Goal: Task Accomplishment & Management: Use online tool/utility

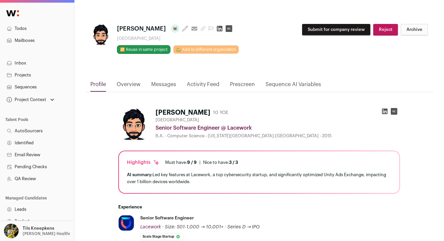
click at [200, 29] on icon "submit" at bounding box center [202, 28] width 5 height 5
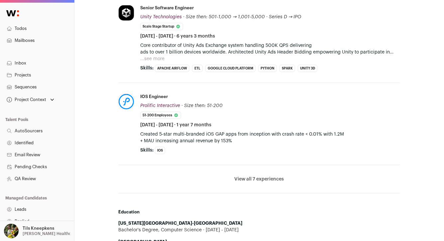
scroll to position [298, 0]
click at [148, 59] on button "...see more" at bounding box center [152, 59] width 24 height 7
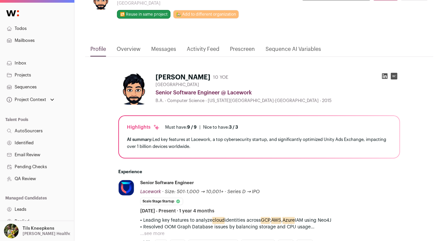
scroll to position [0, 0]
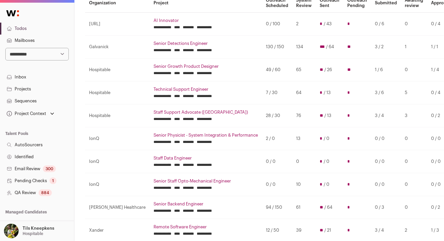
scroll to position [74, 0]
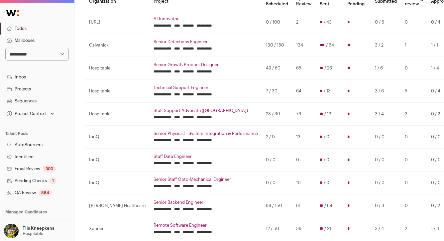
click at [153, 43] on link "Senior Detections Engineer" at bounding box center [205, 41] width 104 height 5
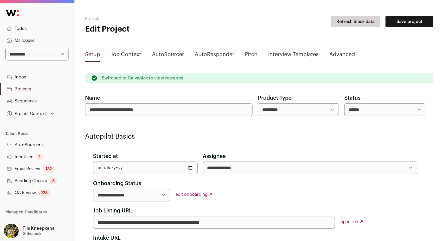
click at [52, 194] on link "QA Review 128" at bounding box center [37, 193] width 74 height 12
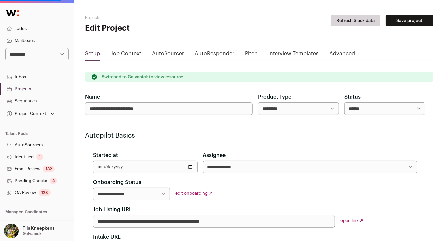
scroll to position [3, 0]
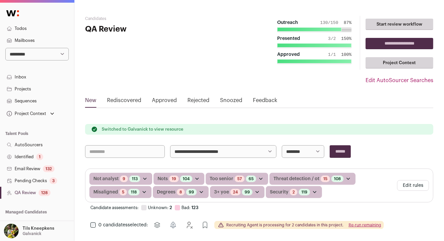
click at [43, 91] on link "Projects" at bounding box center [37, 89] width 74 height 12
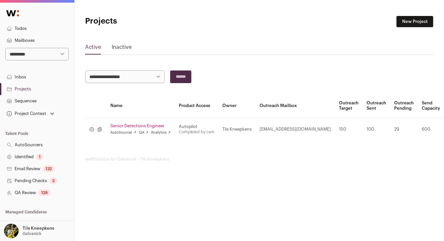
click at [150, 124] on link "Senior Detections Engineer" at bounding box center [140, 125] width 60 height 5
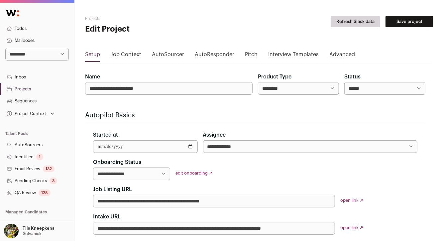
scroll to position [0, 0]
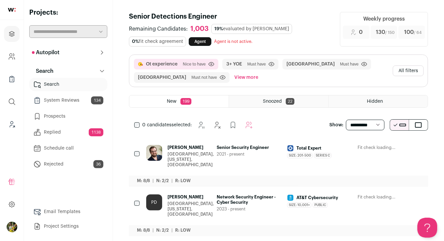
click at [233, 75] on button "View more" at bounding box center [246, 77] width 27 height 11
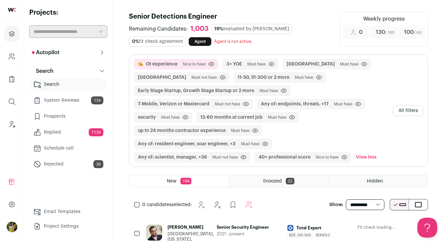
click at [413, 111] on button "All filters" at bounding box center [407, 110] width 31 height 11
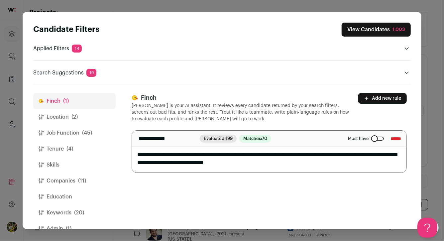
click at [78, 136] on button "Job Function (45)" at bounding box center [74, 133] width 82 height 16
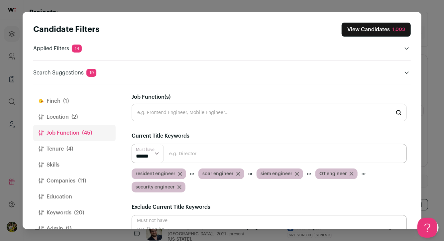
click at [179, 173] on icon "Close modal via background" at bounding box center [180, 174] width 4 height 4
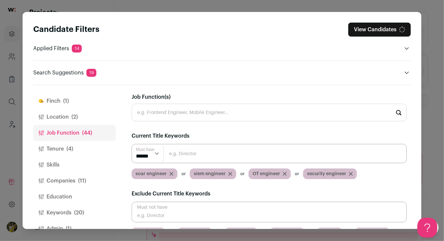
click at [169, 174] on icon "Close modal via background" at bounding box center [171, 174] width 4 height 4
click at [171, 173] on icon "Close modal via background" at bounding box center [171, 173] width 3 height 3
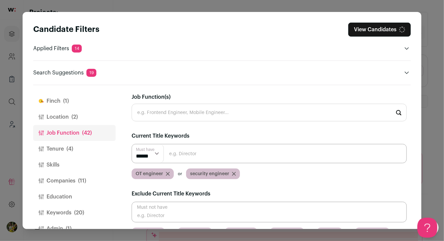
click at [167, 173] on icon "Close modal via background" at bounding box center [168, 174] width 4 height 4
click at [179, 173] on icon "Close modal via background" at bounding box center [179, 173] width 3 height 3
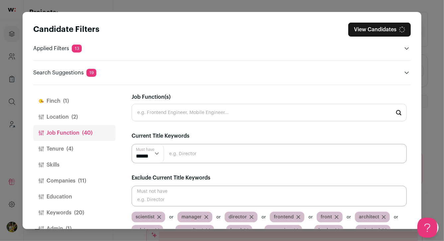
click at [170, 117] on input "Job Function(s)" at bounding box center [268, 113] width 275 height 18
type input "security engineer"
click at [176, 112] on input "security engineer" at bounding box center [268, 113] width 275 height 18
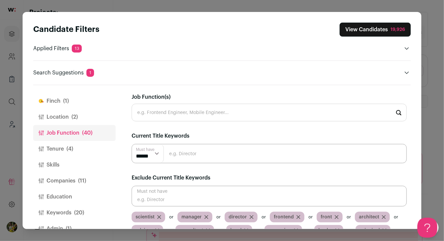
click at [199, 93] on div "Job Function(s)" at bounding box center [268, 107] width 275 height 28
click at [187, 153] on input "Close modal via background" at bounding box center [268, 153] width 275 height 19
paste input "security engineer"
type input "security engineer"
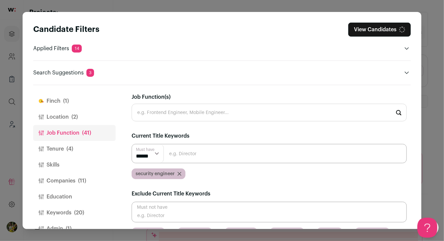
click at [187, 155] on input "Close modal via background" at bounding box center [268, 153] width 275 height 19
type input "siem engineer"
click at [186, 155] on input "Close modal via background" at bounding box center [268, 153] width 275 height 19
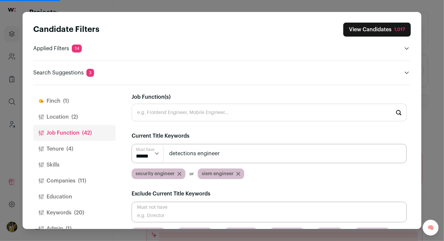
type input "detections engineer"
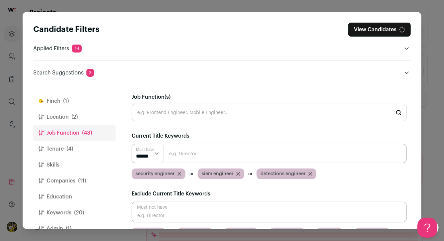
click at [184, 155] on input "Close modal via background" at bounding box center [268, 153] width 275 height 19
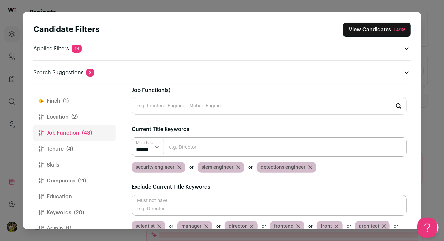
scroll to position [9, 0]
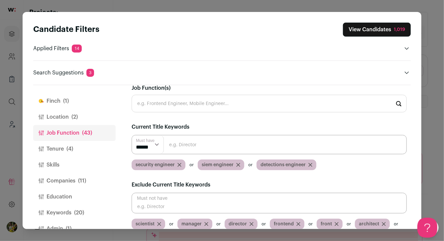
click at [194, 148] on input "Close modal via background" at bounding box center [268, 144] width 275 height 19
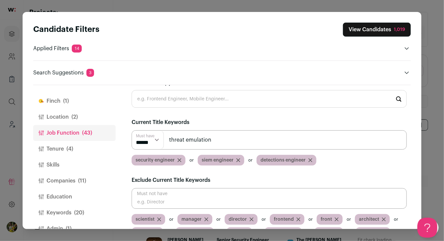
scroll to position [0, 0]
type input "threat emulation"
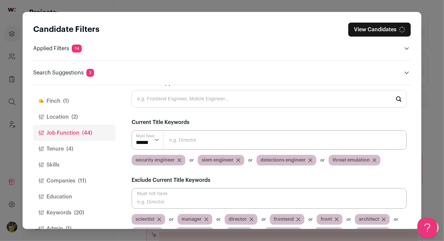
click at [186, 143] on input "Close modal via background" at bounding box center [268, 139] width 275 height 19
type input "adversary emulation"
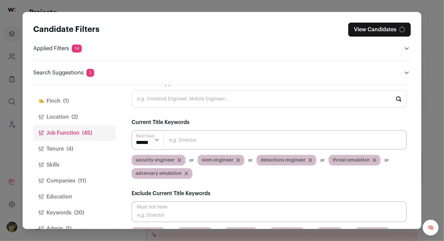
click at [182, 143] on input "Close modal via background" at bounding box center [268, 139] width 275 height 19
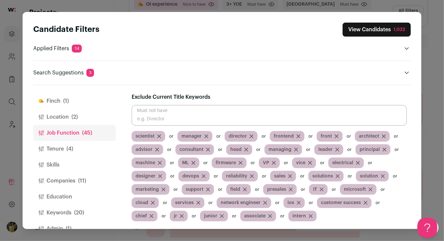
scroll to position [60, 0]
click at [83, 212] on span "(20)" at bounding box center [79, 213] width 10 height 8
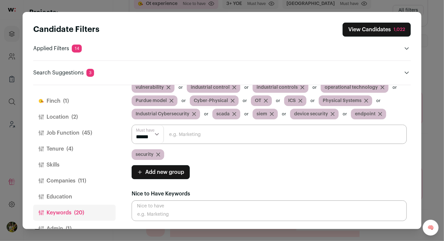
scroll to position [59, 0]
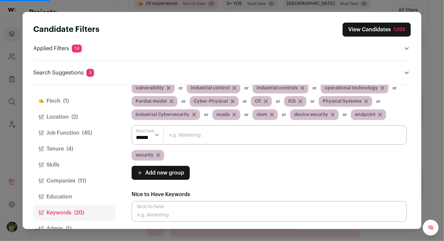
click at [82, 130] on span "(45)" at bounding box center [87, 133] width 10 height 8
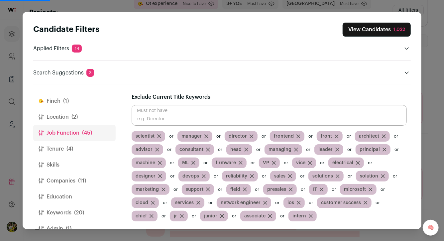
click at [79, 141] on button "Tenure (4)" at bounding box center [74, 149] width 82 height 16
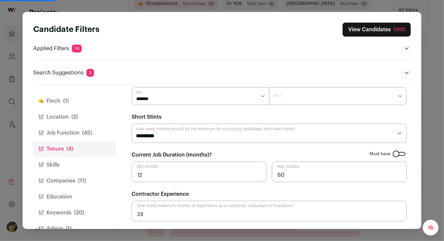
click at [78, 117] on span "(2)" at bounding box center [74, 117] width 6 height 8
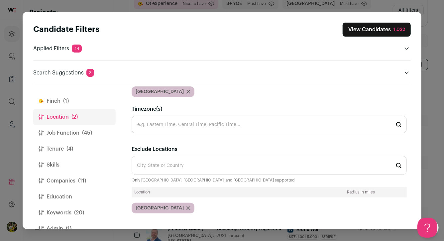
scroll to position [15, 0]
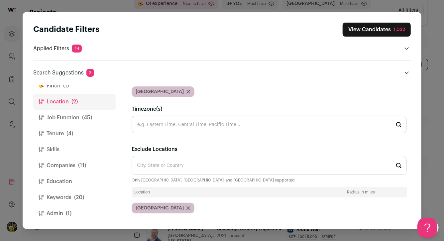
click at [83, 202] on button "Keywords (20)" at bounding box center [74, 197] width 82 height 16
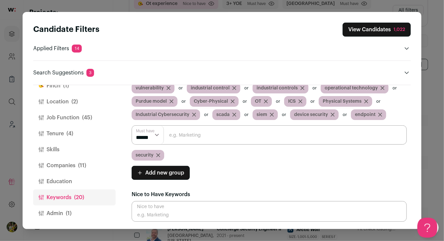
scroll to position [63, 0]
click at [85, 164] on span "(11)" at bounding box center [82, 165] width 8 height 8
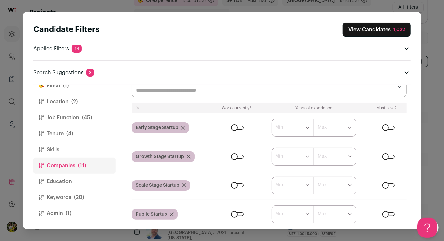
scroll to position [43, 0]
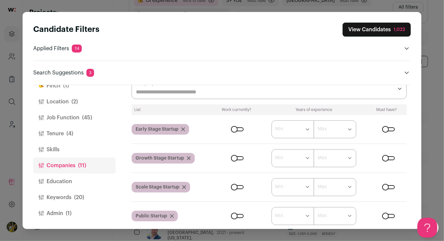
click at [179, 93] on input "Company Lists" at bounding box center [264, 92] width 257 height 8
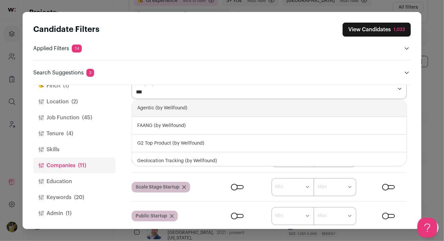
type input "****"
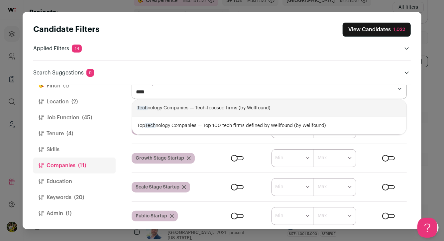
click at [181, 106] on div "Tech nology Companies — Tech-focused firms (by Wellfound)" at bounding box center [269, 108] width 274 height 18
select select "**********"
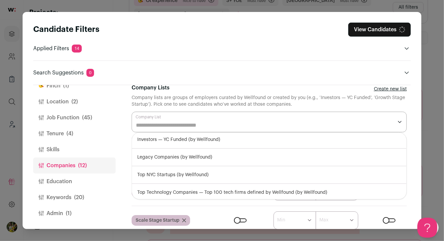
scroll to position [127, 0]
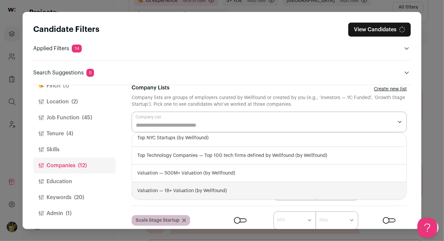
click at [199, 215] on div "Scale Stage Startup" at bounding box center [171, 220] width 81 height 11
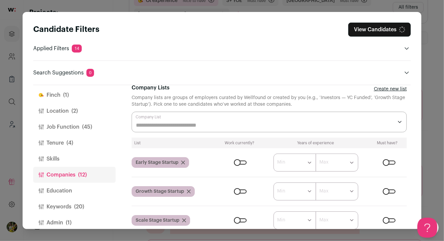
scroll to position [0, 0]
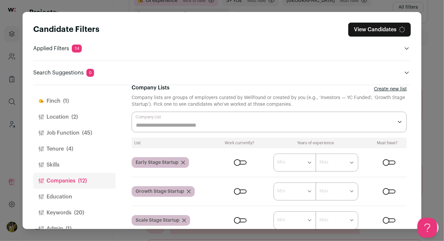
click at [68, 116] on button "Location (2)" at bounding box center [74, 117] width 82 height 16
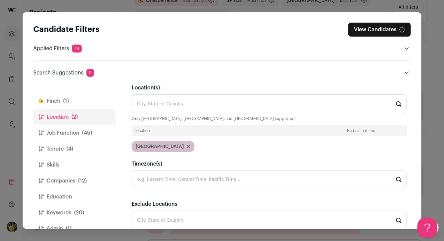
click at [172, 98] on input "Location(s)" at bounding box center [268, 103] width 275 height 19
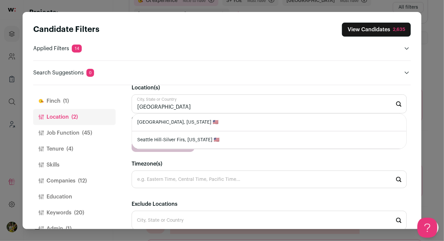
click at [174, 121] on li "Seattle, Washington 🇺🇸" at bounding box center [269, 123] width 274 height 18
type input "Seattle, Washington 🇺🇸"
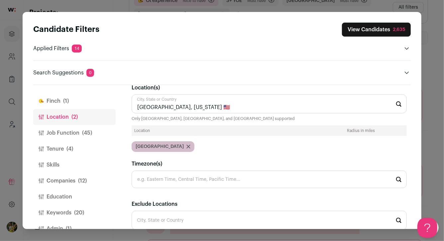
click at [187, 145] on icon "Close modal via background" at bounding box center [188, 146] width 3 height 3
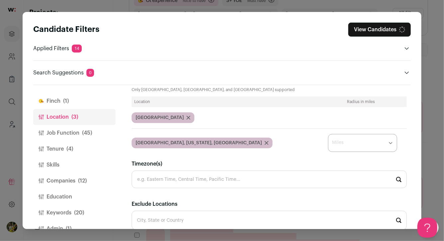
scroll to position [17, 0]
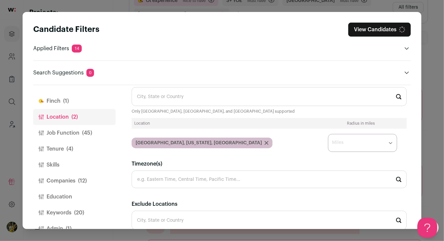
click at [372, 138] on select "* ** ** **" at bounding box center [362, 143] width 69 height 18
select select "****"
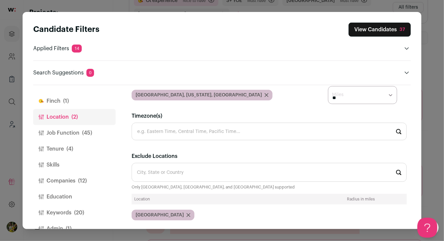
scroll to position [78, 0]
click at [80, 134] on button "Job Function (45)" at bounding box center [74, 133] width 82 height 16
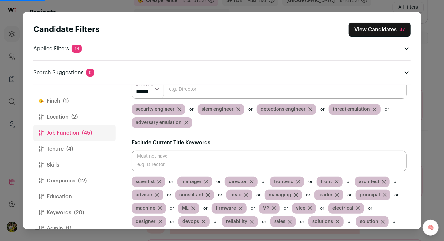
click at [87, 145] on button "Tenure (4)" at bounding box center [74, 149] width 82 height 16
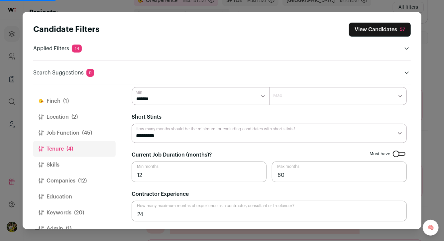
click at [159, 99] on select "******* ****** ******* ******* ******* ******* ******* ******* ******* ******* …" at bounding box center [200, 96] width 137 height 18
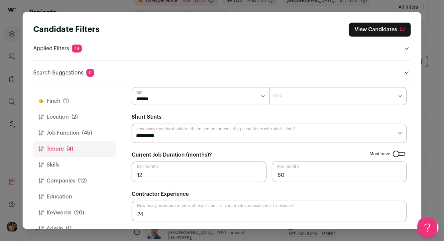
scroll to position [0, 0]
select select "*"
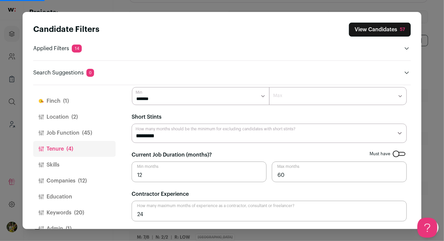
scroll to position [102, 0]
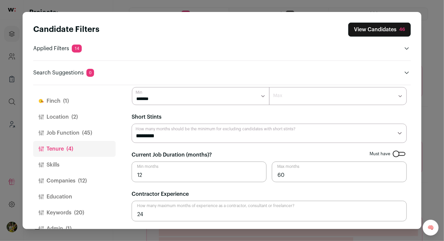
click at [91, 178] on button "Companies (12)" at bounding box center [74, 181] width 82 height 16
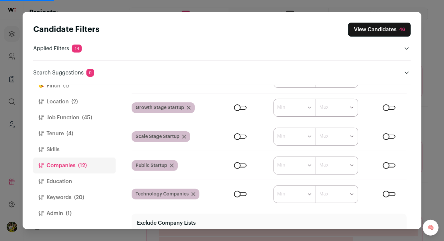
scroll to position [98, 0]
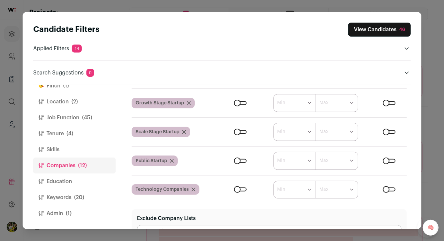
click at [78, 198] on span "(20)" at bounding box center [79, 197] width 10 height 8
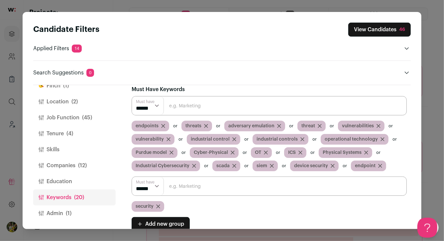
scroll to position [7, 0]
click at [226, 109] on input "Close modal via background" at bounding box center [268, 105] width 275 height 19
type input "adversasry"
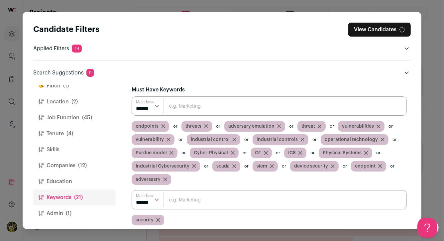
click at [235, 111] on input "Close modal via background" at bounding box center [268, 105] width 275 height 19
type input "adversary"
click at [234, 110] on input "Close modal via background" at bounding box center [268, 105] width 275 height 19
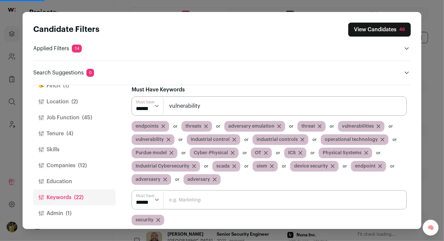
type input "vulnerability"
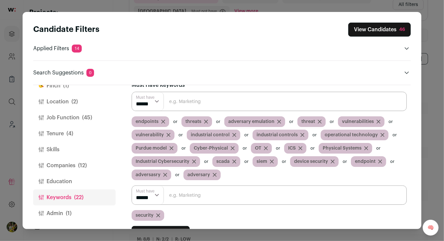
scroll to position [123, 0]
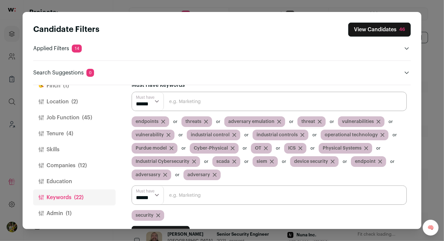
click at [164, 173] on icon "Close modal via background" at bounding box center [165, 175] width 4 height 4
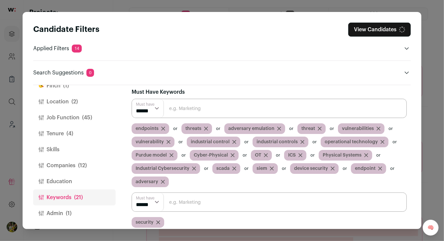
scroll to position [0, 0]
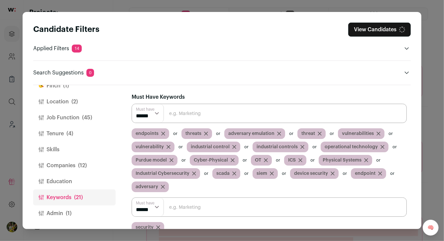
click at [173, 115] on input "Close modal via background" at bounding box center [268, 113] width 275 height 19
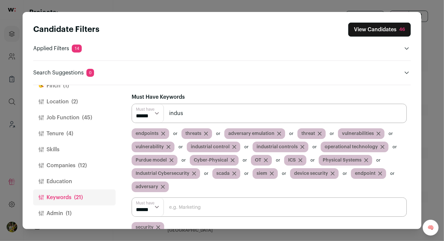
scroll to position [102, 0]
type input "industrial"
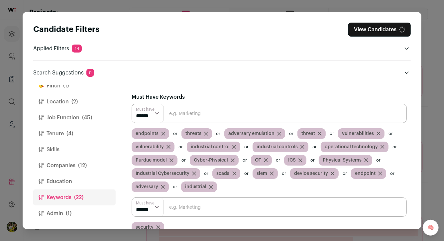
click at [175, 116] on input "Close modal via background" at bounding box center [268, 113] width 275 height 19
type input "IoT"
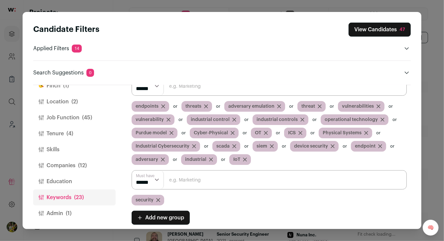
scroll to position [28, 0]
click at [216, 91] on input "Close modal via background" at bounding box center [268, 85] width 275 height 19
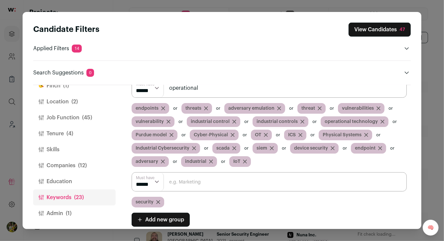
type input "operational"
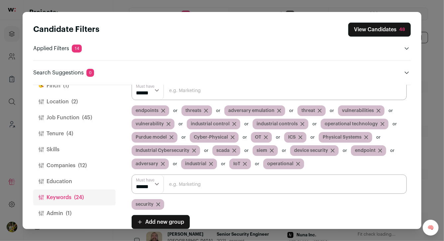
scroll to position [21, 0]
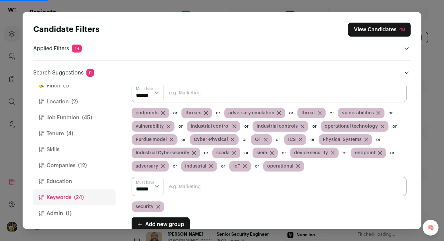
click at [221, 99] on input "Close modal via background" at bounding box center [268, 92] width 275 height 19
type input "endpoint"
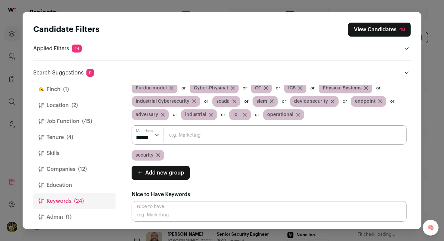
scroll to position [11, 0]
click at [82, 170] on span "(12)" at bounding box center [82, 170] width 9 height 8
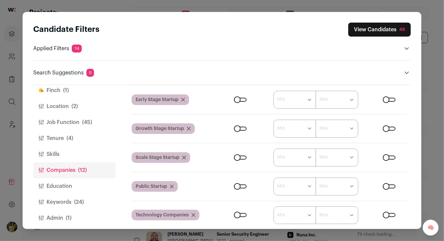
click at [96, 152] on button "Skills" at bounding box center [74, 154] width 82 height 16
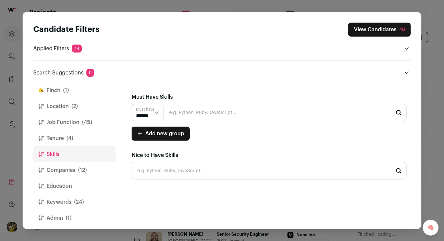
click at [92, 139] on button "Tenure (4)" at bounding box center [74, 138] width 82 height 16
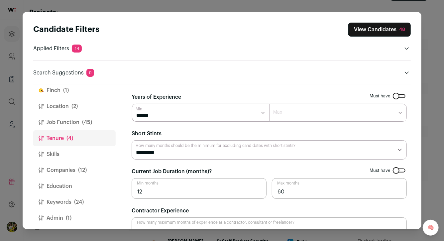
scroll to position [17, 0]
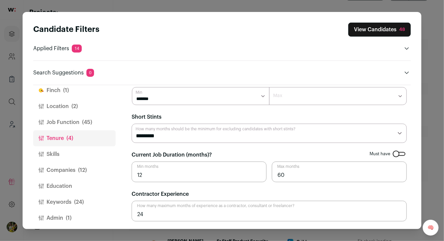
click at [99, 125] on button "Job Function (45)" at bounding box center [74, 122] width 82 height 16
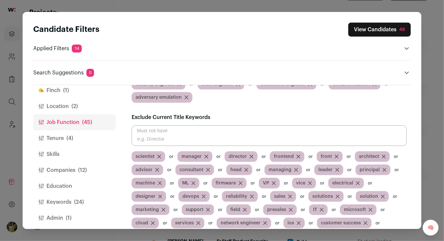
click at [85, 98] on button "Location (2)" at bounding box center [74, 106] width 82 height 16
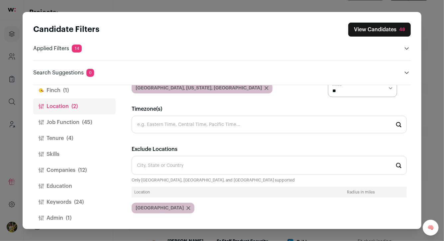
scroll to position [0, 0]
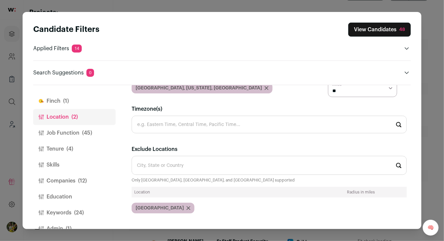
click at [90, 103] on button "Finch (1)" at bounding box center [74, 101] width 82 height 16
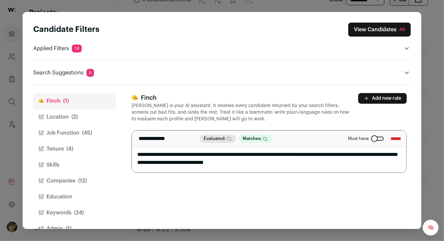
scroll to position [160, 0]
click at [381, 28] on button "View Candidates 48" at bounding box center [379, 30] width 62 height 14
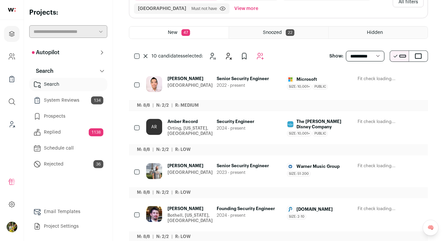
scroll to position [100, 0]
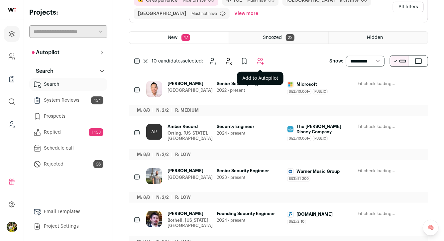
click at [254, 64] on button "Add to Autopilot" at bounding box center [259, 60] width 13 height 13
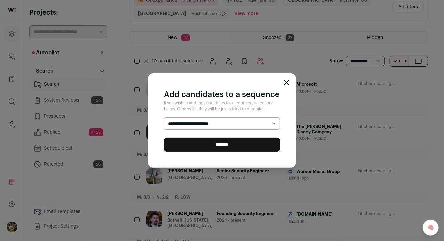
select select "*****"
click at [245, 145] on input "******" at bounding box center [222, 144] width 116 height 14
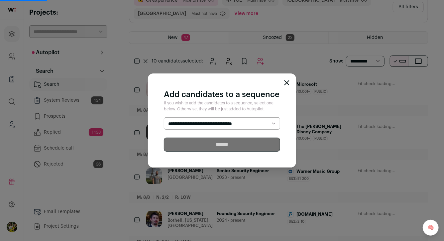
scroll to position [0, 0]
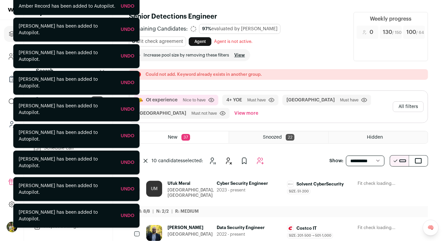
click at [233, 114] on button "View more" at bounding box center [246, 113] width 27 height 11
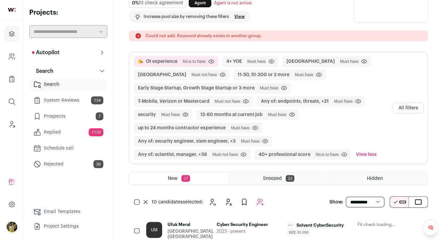
scroll to position [78, 0]
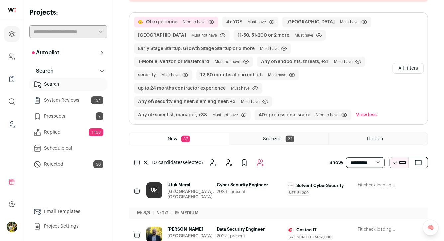
click at [259, 159] on icon "Add to Autopilot" at bounding box center [260, 162] width 6 height 6
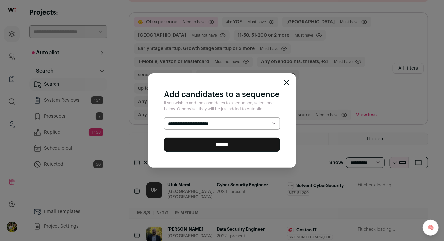
select select "*****"
click at [244, 139] on input "******" at bounding box center [222, 144] width 116 height 14
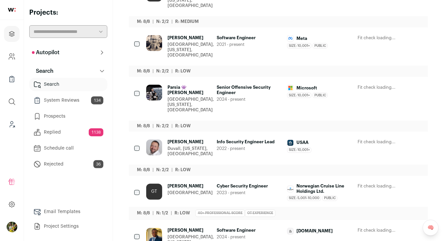
scroll to position [470, 0]
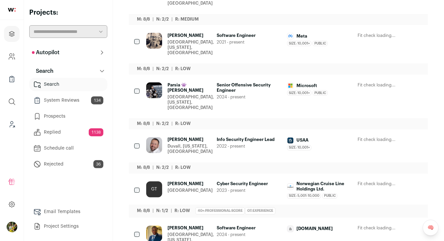
click at [207, 232] on div "Seattle, Washington, United States" at bounding box center [190, 240] width 46 height 16
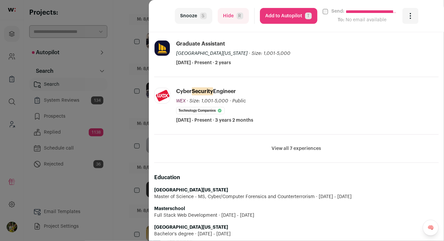
scroll to position [226, 0]
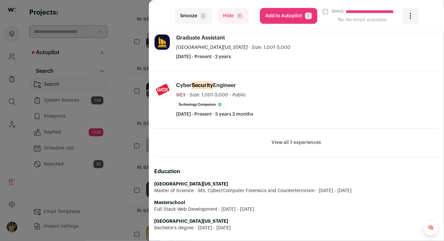
click at [275, 140] on button "View all 7 experiences" at bounding box center [296, 142] width 49 height 7
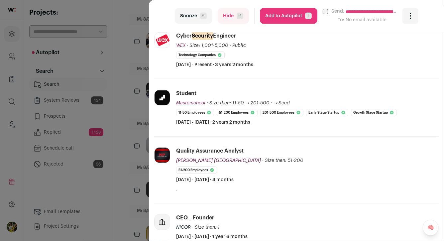
scroll to position [285, 0]
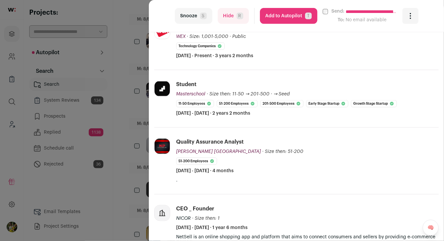
click at [142, 192] on div "**********" at bounding box center [222, 120] width 444 height 241
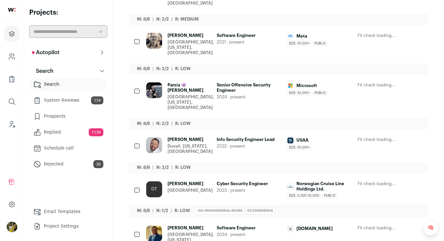
click at [139, 225] on div at bounding box center [137, 234] width 7 height 19
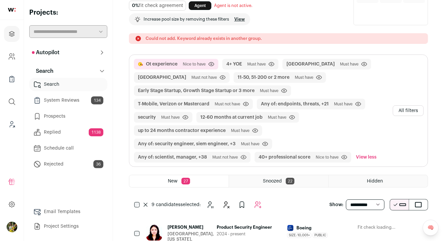
scroll to position [72, 0]
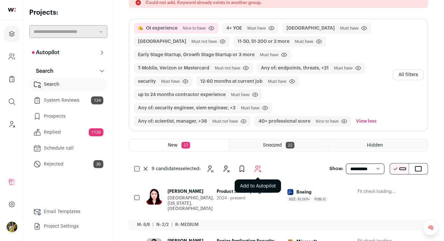
click at [263, 165] on button "Add to Autopilot" at bounding box center [257, 168] width 13 height 13
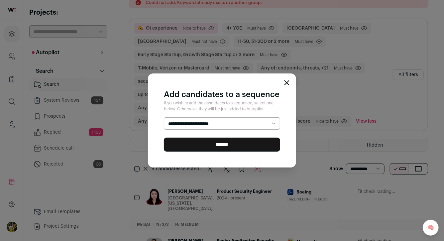
select select "*****"
click at [251, 143] on input "******" at bounding box center [222, 144] width 116 height 14
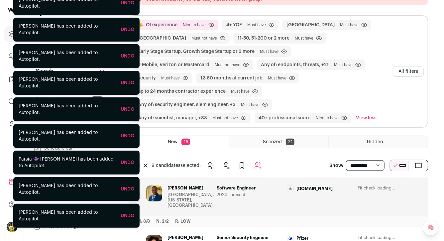
scroll to position [77, 0]
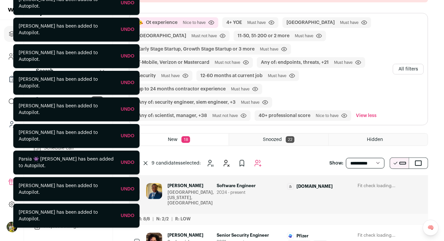
click at [322, 188] on span "Baitechs.com" at bounding box center [314, 186] width 36 height 5
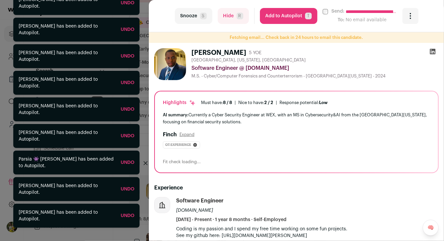
click at [237, 18] on span "R" at bounding box center [239, 16] width 7 height 7
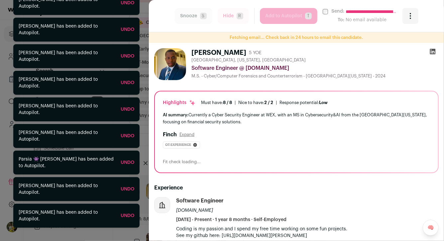
click at [142, 22] on div "**********" at bounding box center [222, 120] width 444 height 241
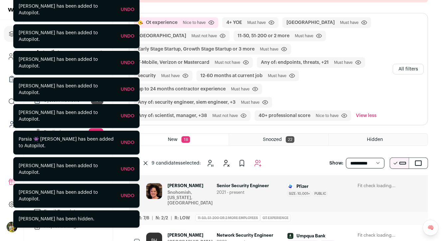
scroll to position [0, 0]
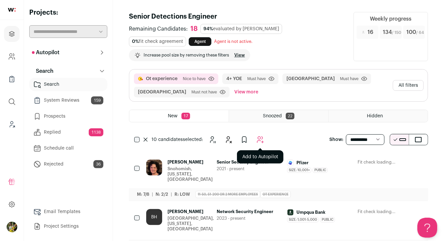
click at [263, 138] on icon "Add to Autopilot" at bounding box center [260, 139] width 8 height 8
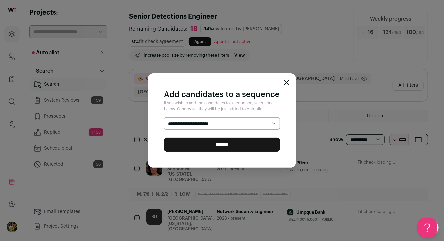
select select "*****"
click at [238, 140] on input "******" at bounding box center [222, 144] width 116 height 14
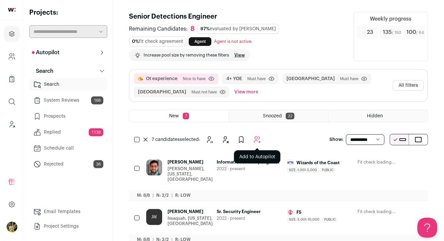
click at [256, 136] on icon "Add to Autopilot" at bounding box center [257, 139] width 6 height 6
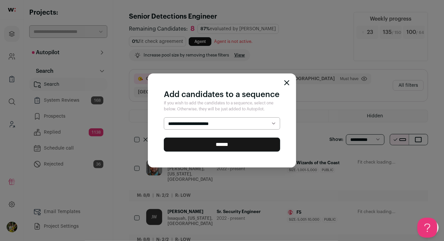
select select "*****"
click at [247, 143] on input "******" at bounding box center [222, 144] width 116 height 14
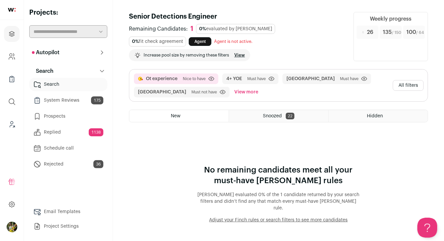
click at [233, 92] on button "View more" at bounding box center [246, 92] width 27 height 11
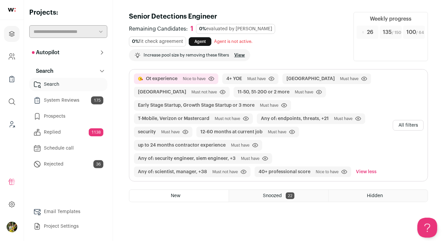
click at [407, 128] on button "All filters" at bounding box center [407, 125] width 31 height 11
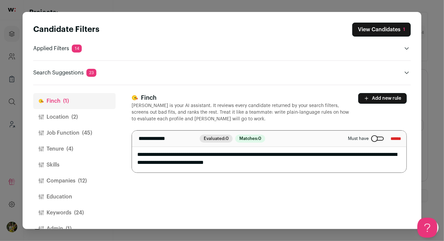
click at [74, 180] on button "Companies (12)" at bounding box center [74, 181] width 82 height 16
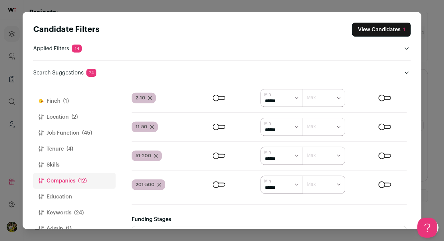
scroll to position [345, 0]
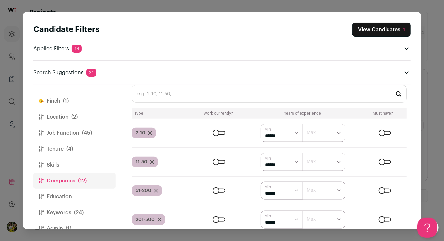
click at [190, 100] on input "Company Sizes" at bounding box center [268, 94] width 275 height 18
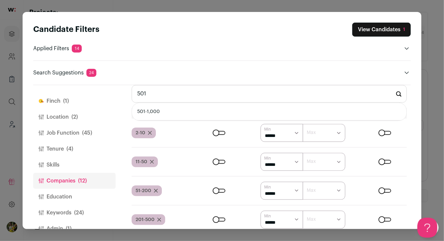
click at [179, 109] on li "501-1,000" at bounding box center [269, 112] width 274 height 18
type input "501-1,000"
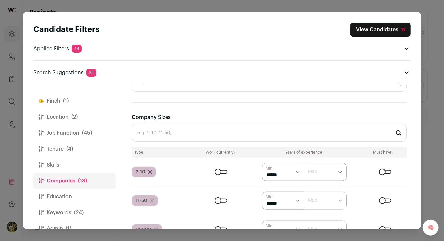
scroll to position [294, 0]
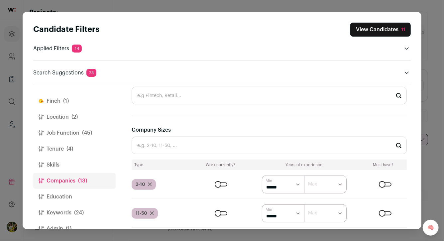
click at [315, 149] on input "Company Sizes" at bounding box center [268, 145] width 275 height 18
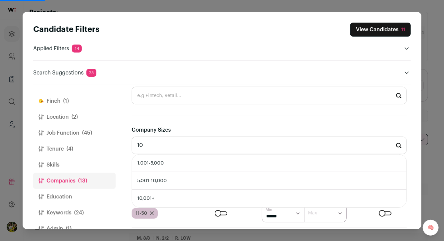
click at [307, 165] on li "1,001-5,000" at bounding box center [269, 163] width 274 height 18
type input "1,001-5,000"
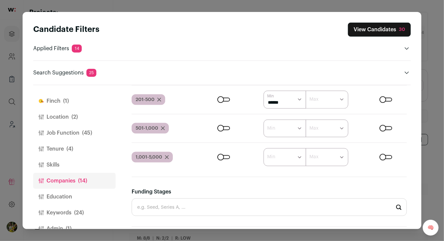
scroll to position [15, 0]
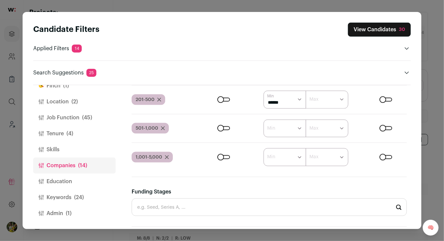
click at [77, 193] on span "(24)" at bounding box center [79, 197] width 10 height 8
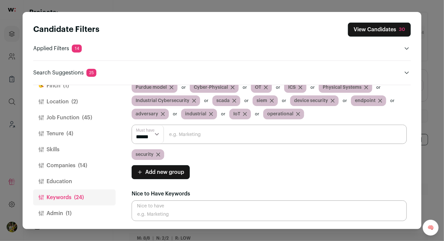
scroll to position [72, 0]
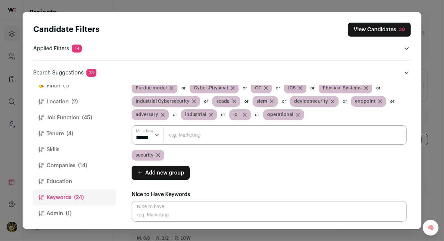
click at [387, 25] on button "View Candidates 30" at bounding box center [379, 30] width 63 height 14
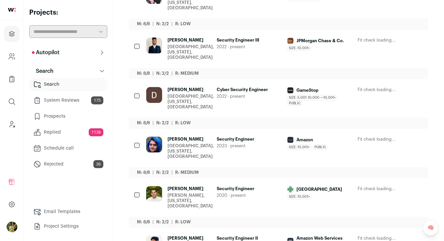
scroll to position [0, 0]
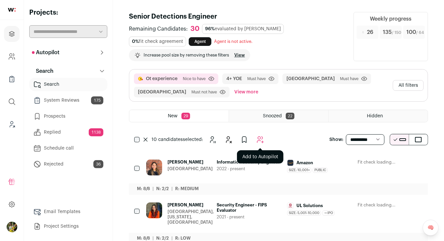
click at [259, 138] on icon "Add to Autopilot" at bounding box center [260, 139] width 8 height 8
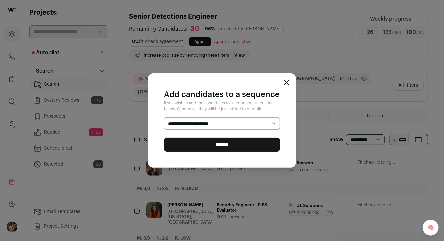
click at [249, 124] on select "**********" at bounding box center [222, 123] width 116 height 13
select select "*****"
click at [245, 143] on input "******" at bounding box center [222, 144] width 116 height 14
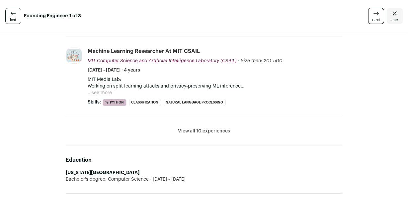
scroll to position [262, 0]
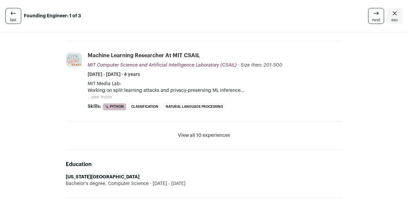
click at [192, 135] on button "View all 10 experiences" at bounding box center [204, 135] width 52 height 7
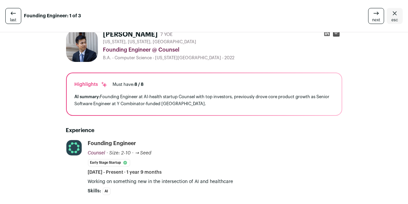
scroll to position [0, 0]
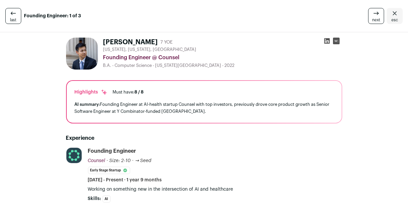
click at [336, 43] on rect at bounding box center [336, 41] width 7 height 7
click at [327, 40] on icon at bounding box center [327, 41] width 7 height 7
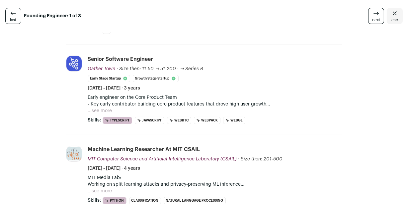
scroll to position [170, 0]
